Goal: Information Seeking & Learning: Learn about a topic

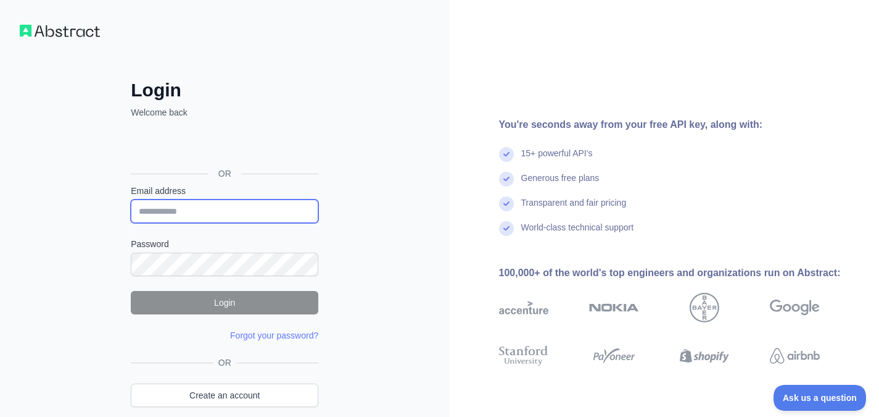
click at [202, 204] on input "Email address" at bounding box center [225, 210] width 188 height 23
type input "**********"
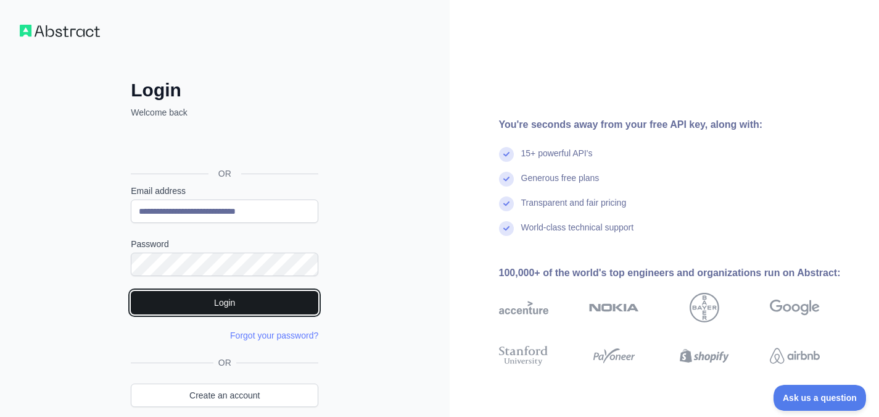
click at [236, 306] on button "Login" at bounding box center [225, 302] width 188 height 23
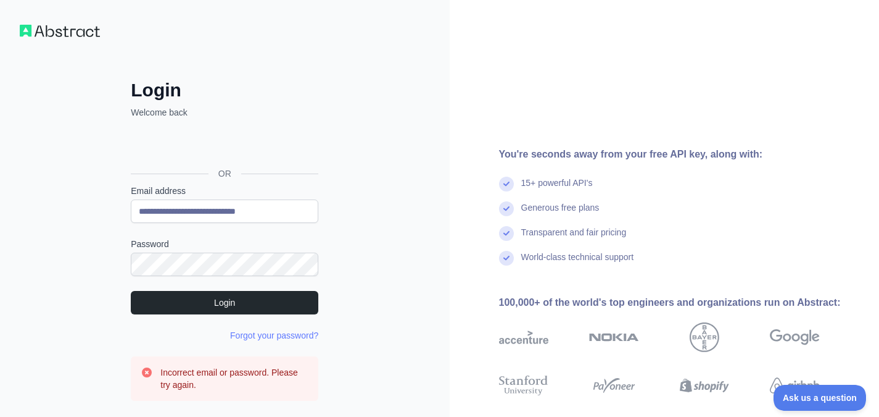
scroll to position [113, 0]
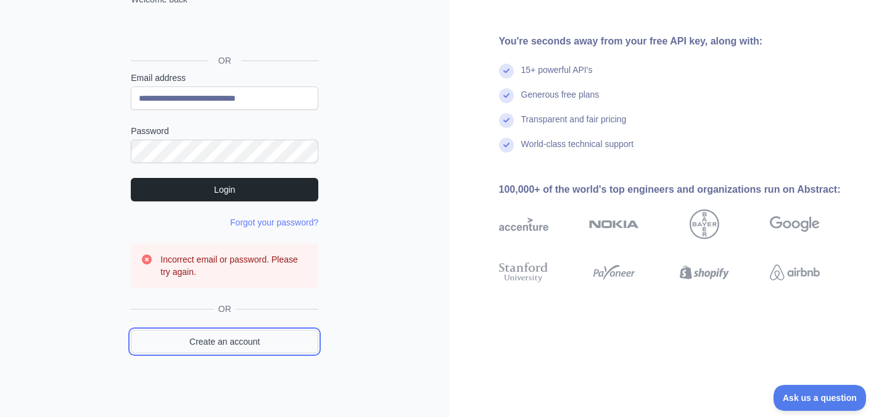
click at [257, 344] on link "Create an account" at bounding box center [225, 341] width 188 height 23
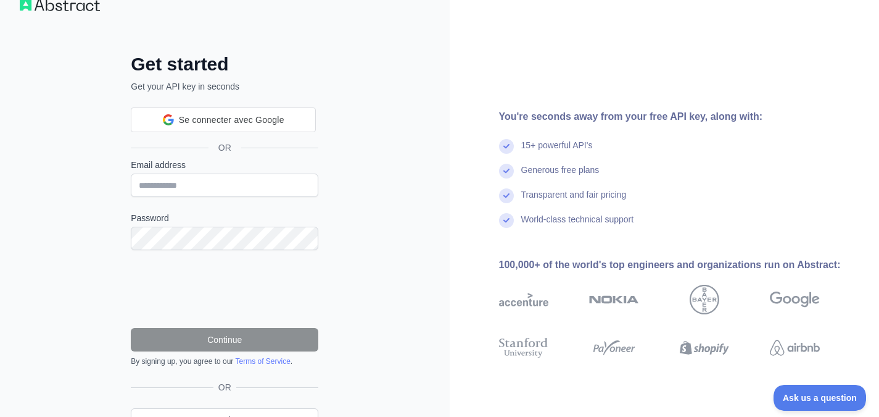
scroll to position [89, 0]
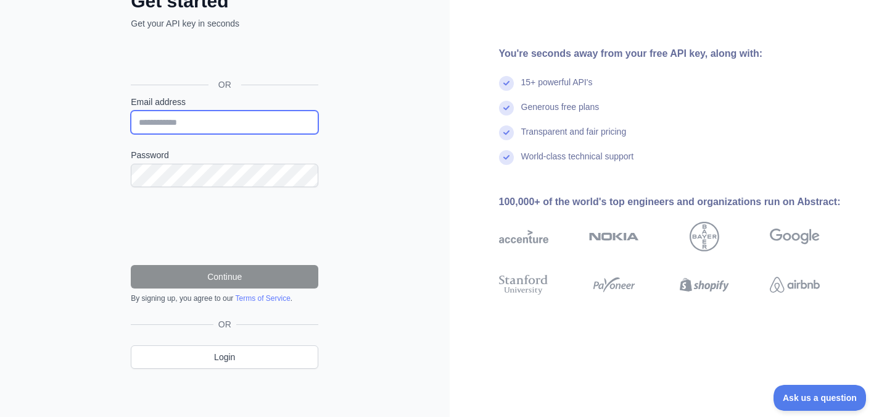
click at [175, 126] on input "Email address" at bounding box center [225, 121] width 188 height 23
type input "**********"
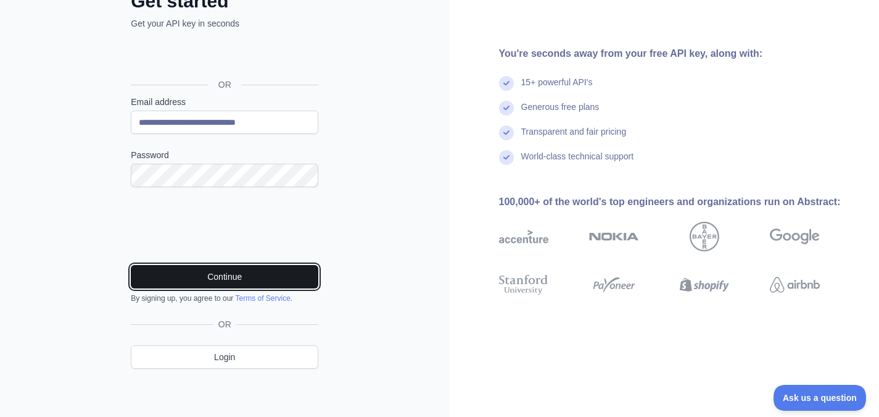
click at [218, 278] on button "Continue" at bounding box center [225, 276] width 188 height 23
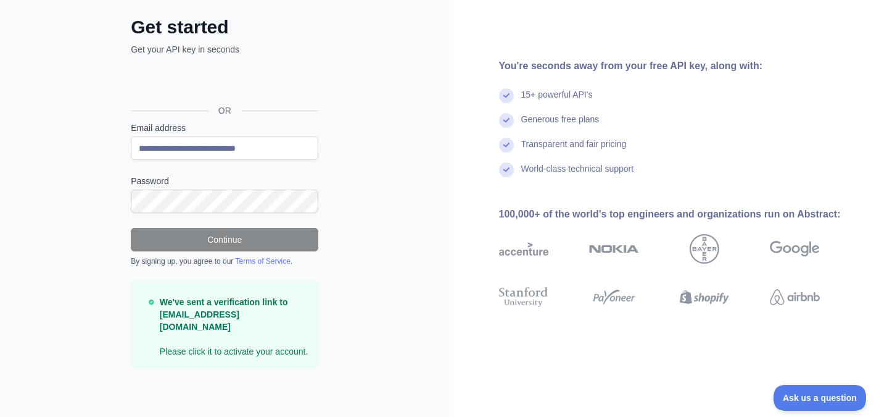
scroll to position [49, 0]
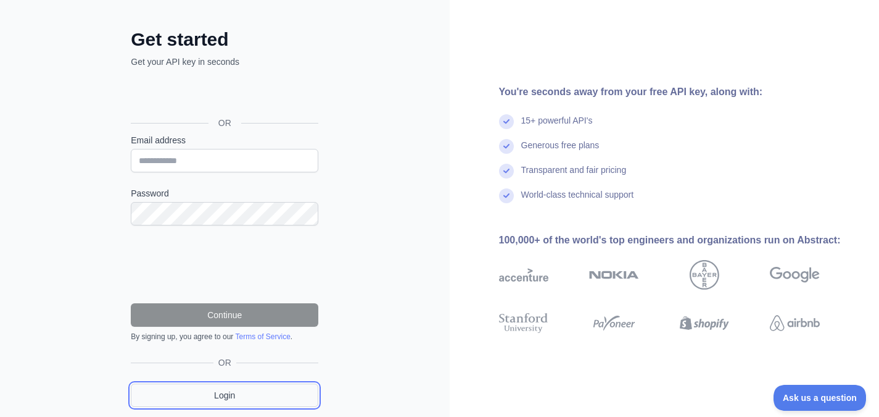
click at [233, 391] on link "Login" at bounding box center [225, 394] width 188 height 23
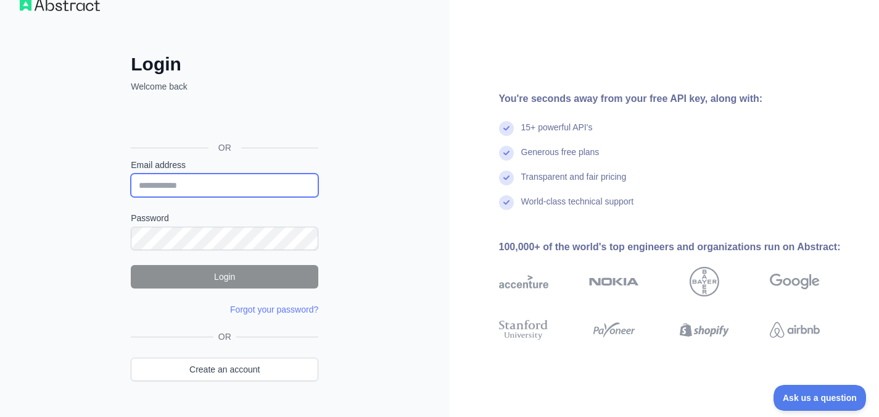
click at [184, 178] on input "Email address" at bounding box center [225, 184] width 188 height 23
type input "**********"
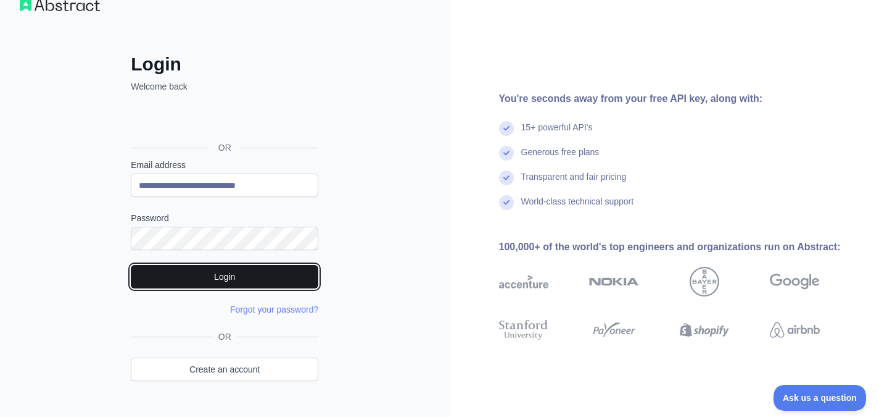
click at [244, 274] on button "Login" at bounding box center [225, 276] width 188 height 23
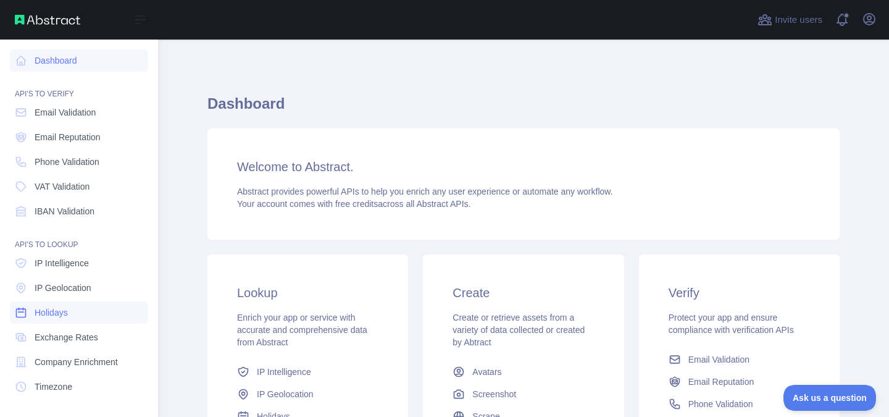
click at [49, 315] on span "Holidays" at bounding box center [51, 312] width 33 height 12
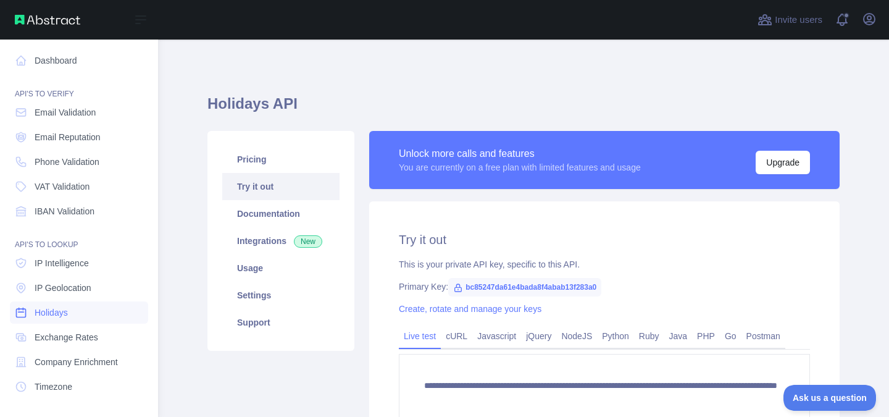
click at [49, 315] on span "Holidays" at bounding box center [51, 312] width 33 height 12
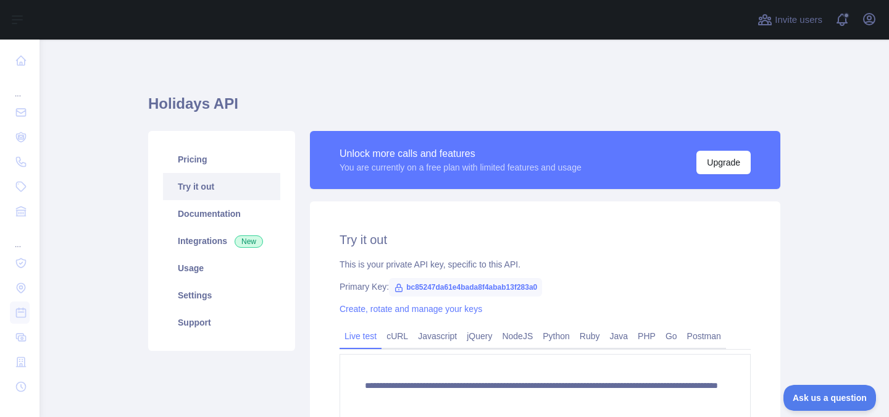
click at [530, 286] on span "bc85247da61e4bada8f4abab13f283a0" at bounding box center [465, 287] width 153 height 19
drag, startPoint x: 530, startPoint y: 286, endPoint x: 427, endPoint y: 286, distance: 103.1
click at [427, 286] on span "bc85247da61e4bada8f4abab13f283a0" at bounding box center [465, 287] width 153 height 19
copy span "bc85247da61e4bada8f4abab13f283a0"
